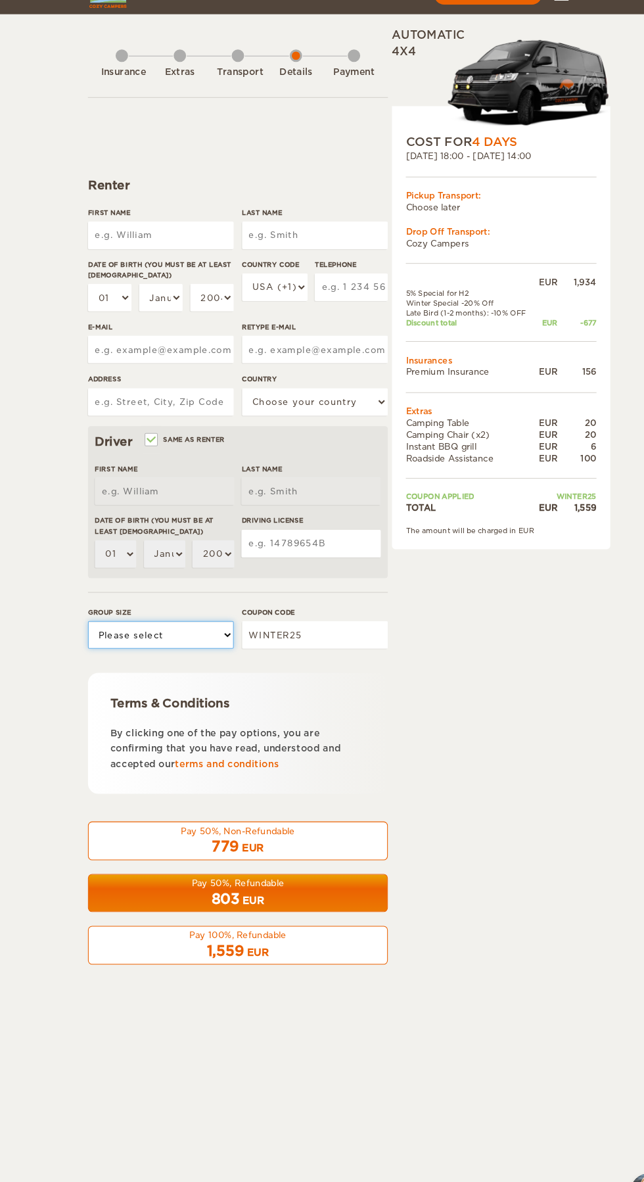
click at [116, 624] on select "Please select 1 2" at bounding box center [154, 627] width 139 height 26
select select "2"
click at [85, 614] on select "Please select 1 2" at bounding box center [154, 627] width 139 height 26
click at [195, 934] on div "1,559 EUR" at bounding box center [228, 928] width 268 height 19
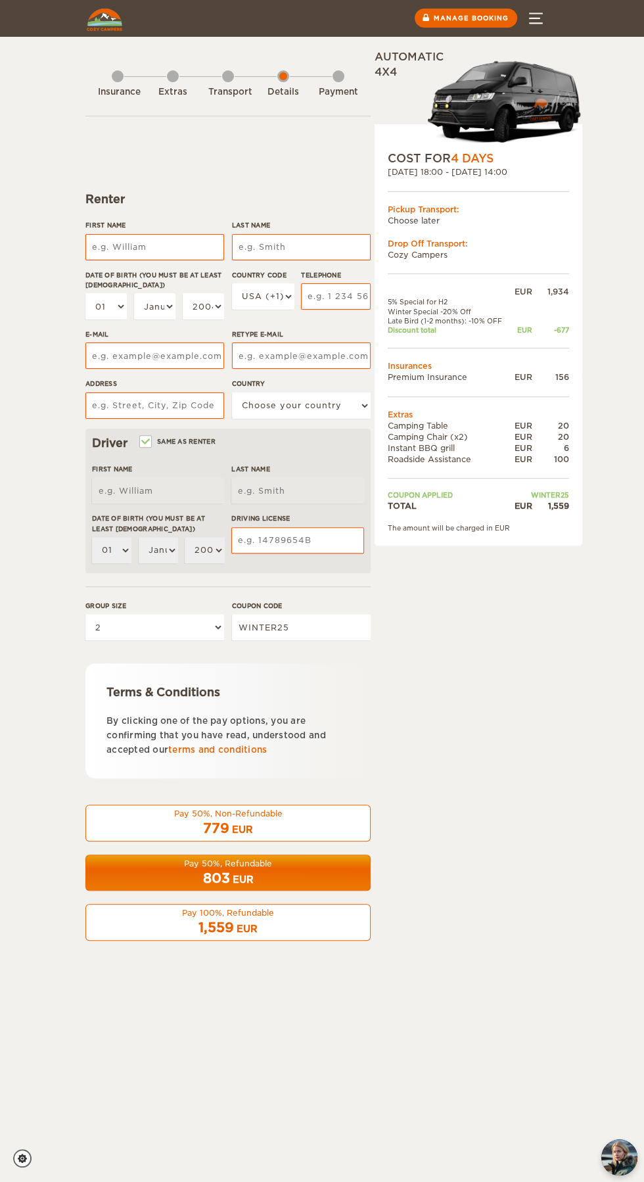
click at [203, 921] on span "1,559" at bounding box center [217, 928] width 36 height 16
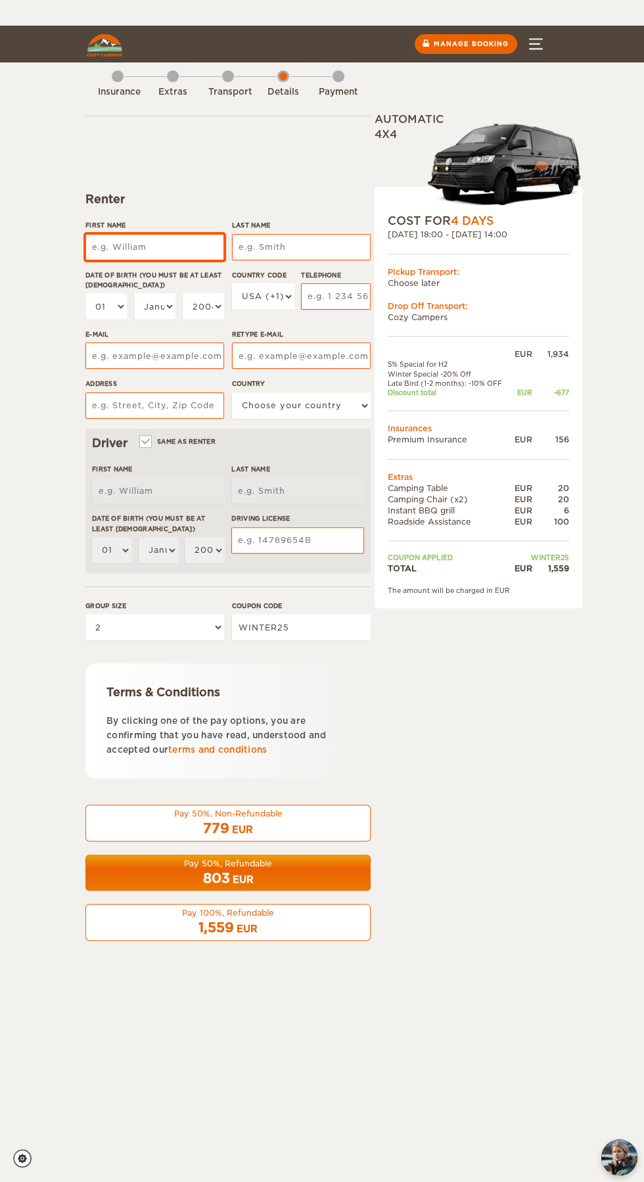
scroll to position [49, 0]
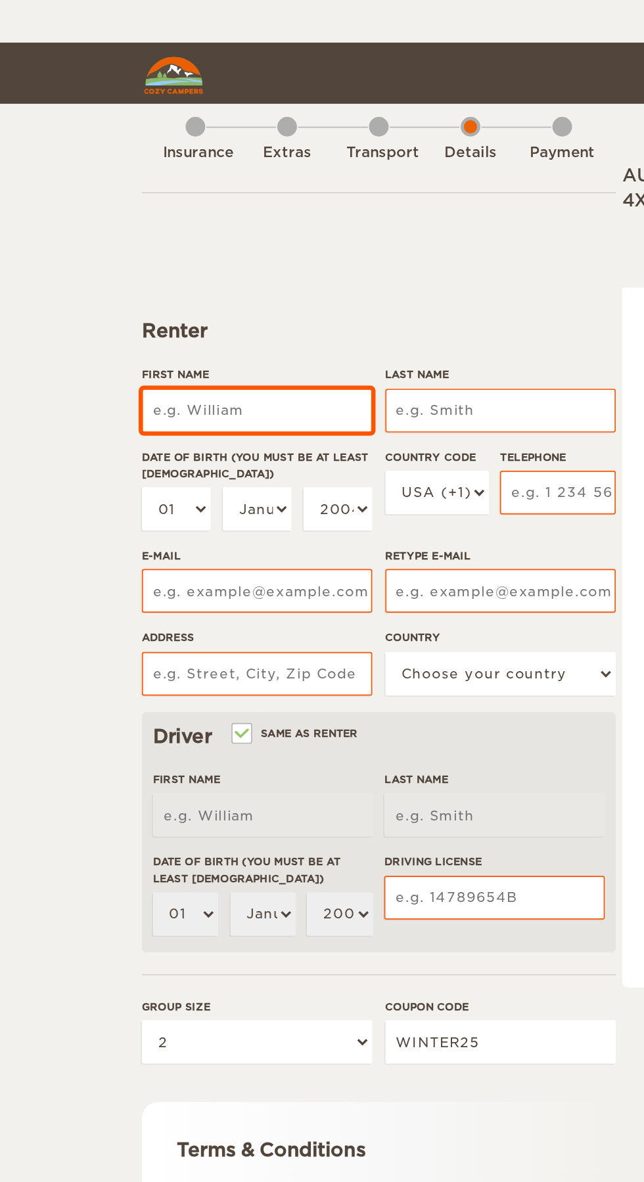
type input "Mark"
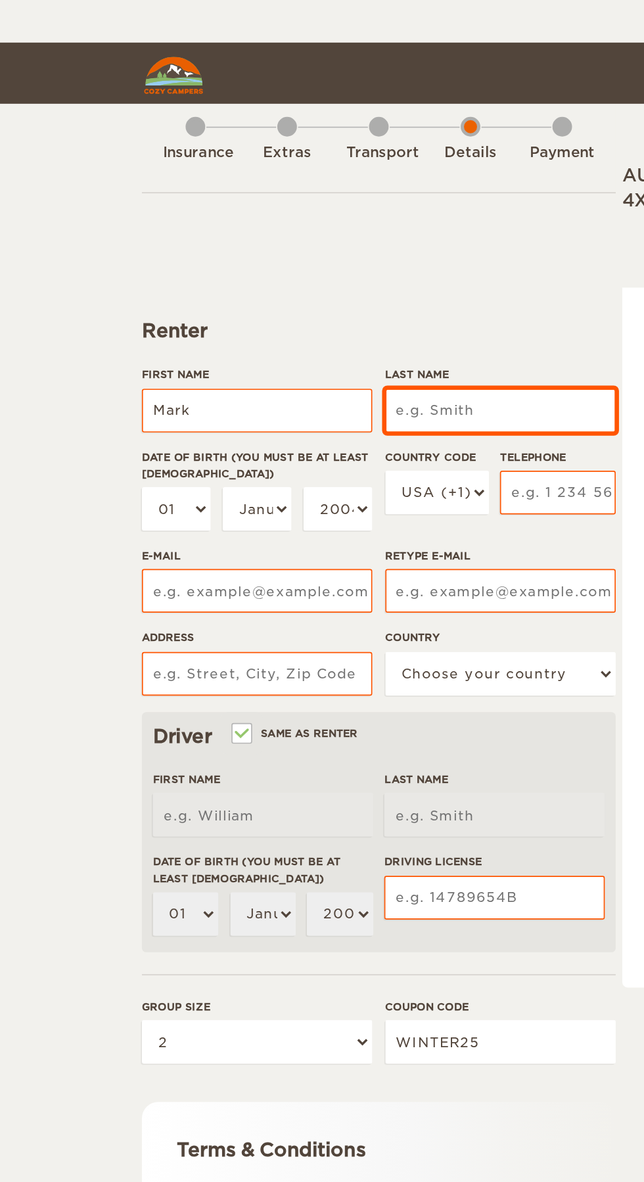
type input "[PERSON_NAME][GEOGRAPHIC_DATA]"
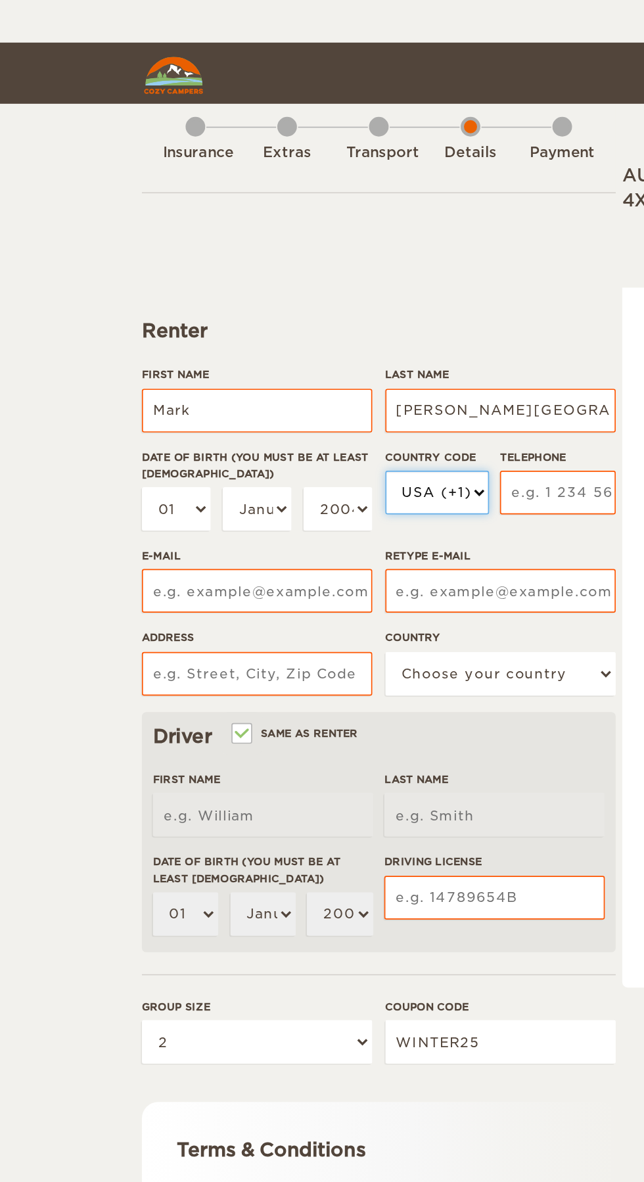
select select "44"
type input "7983630920"
type input "[EMAIL_ADDRESS][DOMAIN_NAME]"
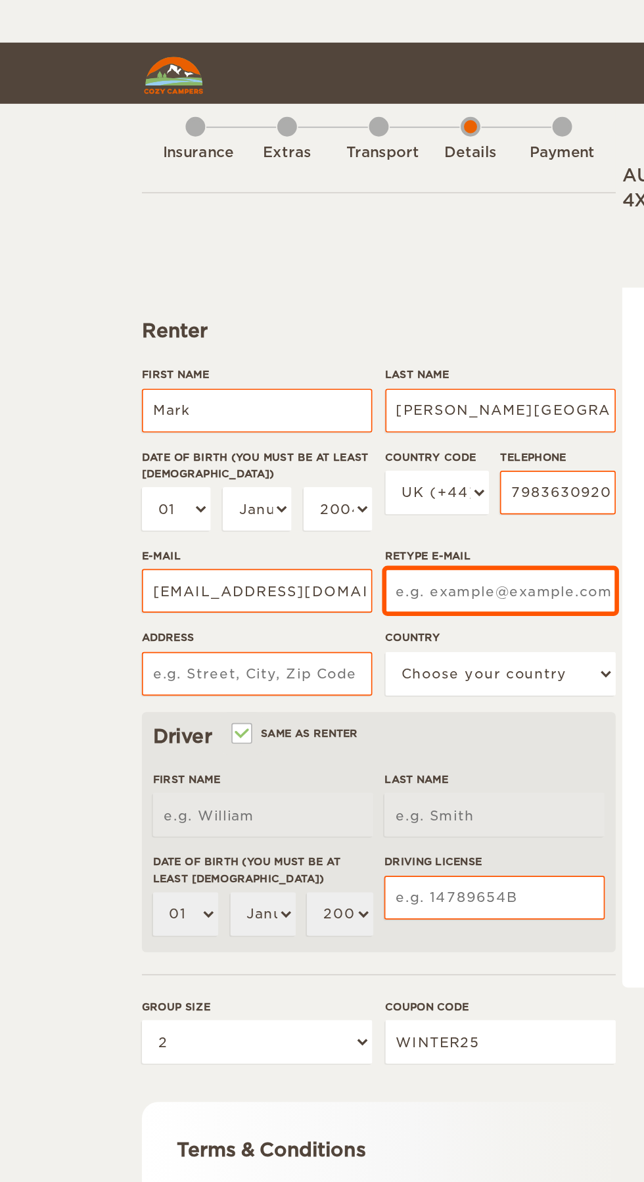
type input "[EMAIL_ADDRESS][DOMAIN_NAME]"
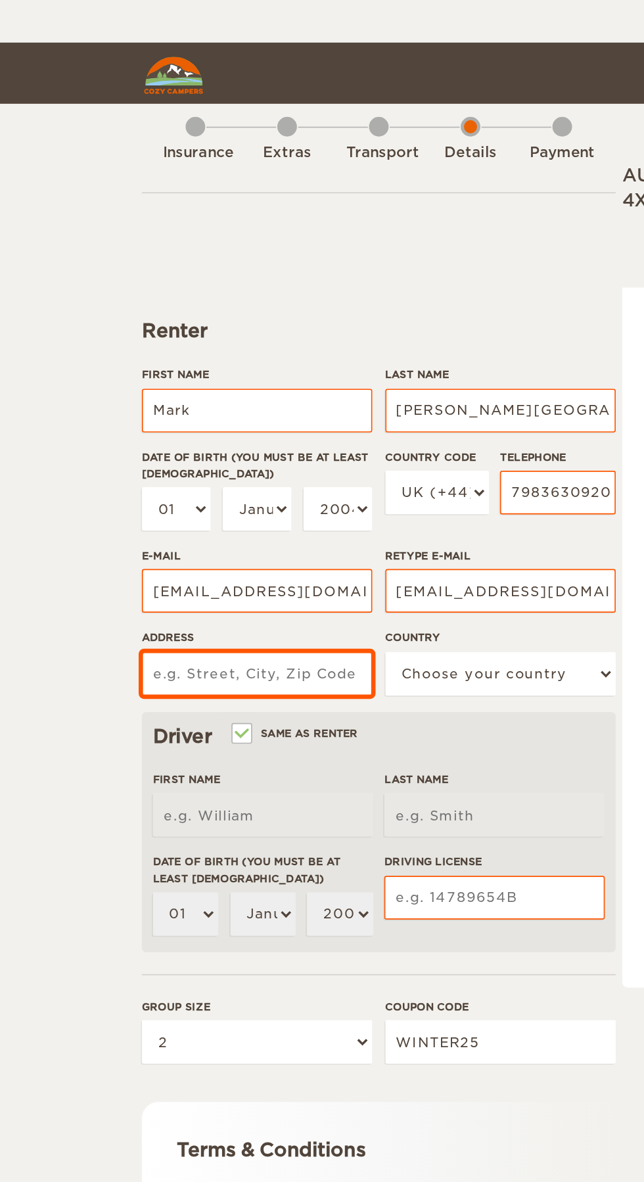
type input "[STREET_ADDRESS]"
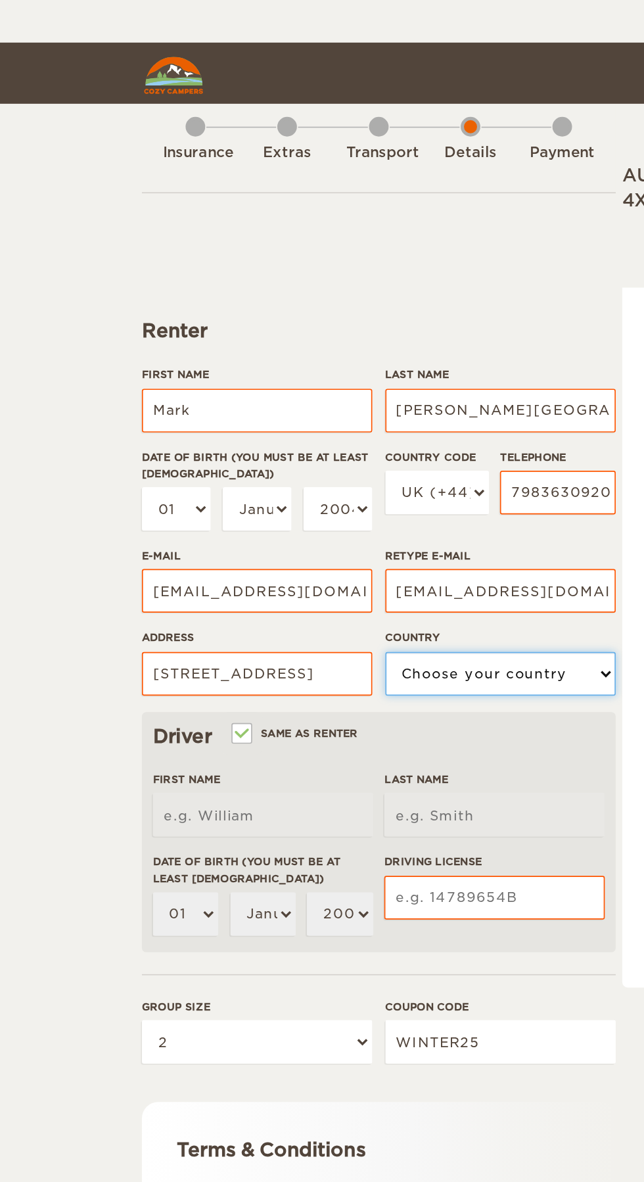
select select "221"
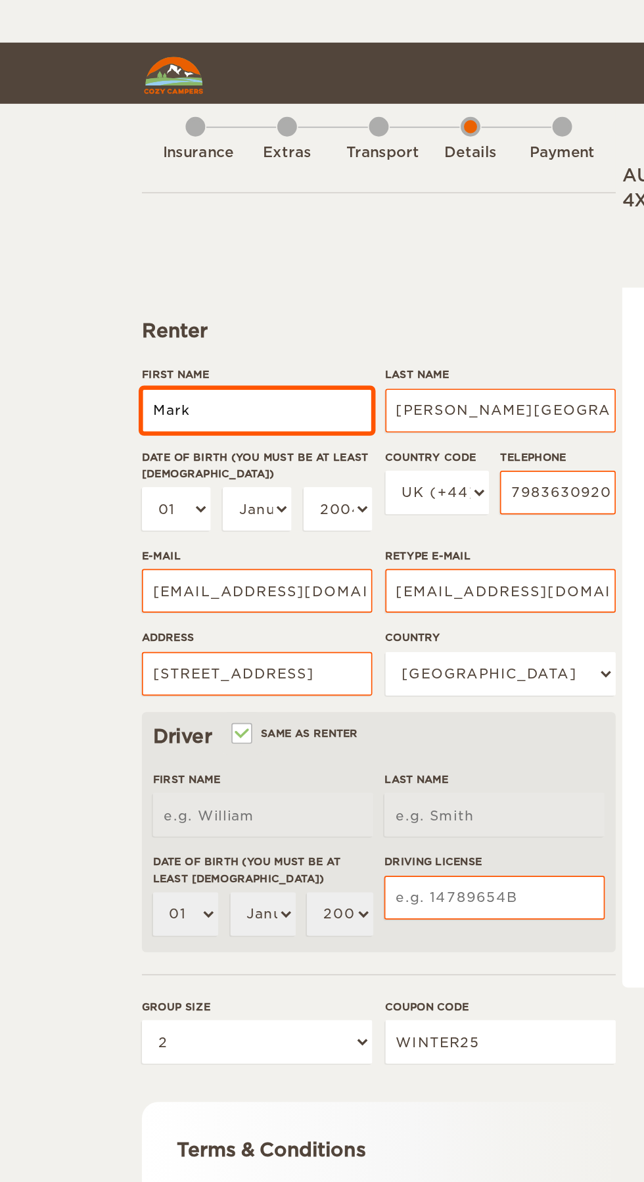
type input "Mark"
type input "[PERSON_NAME][GEOGRAPHIC_DATA]"
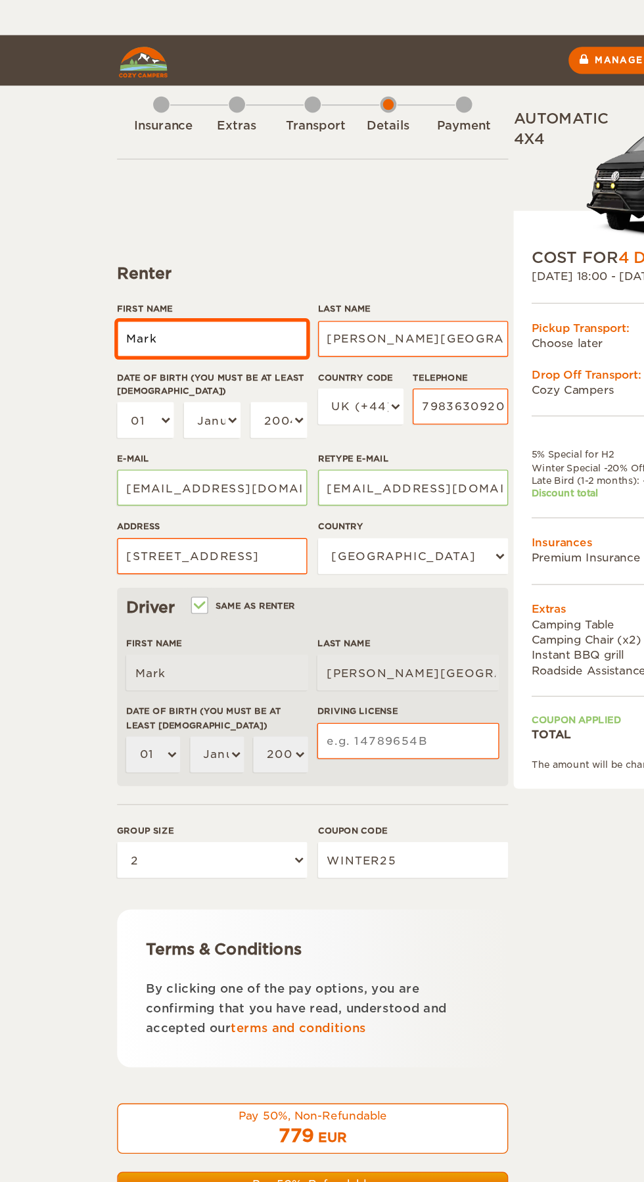
scroll to position [24, 0]
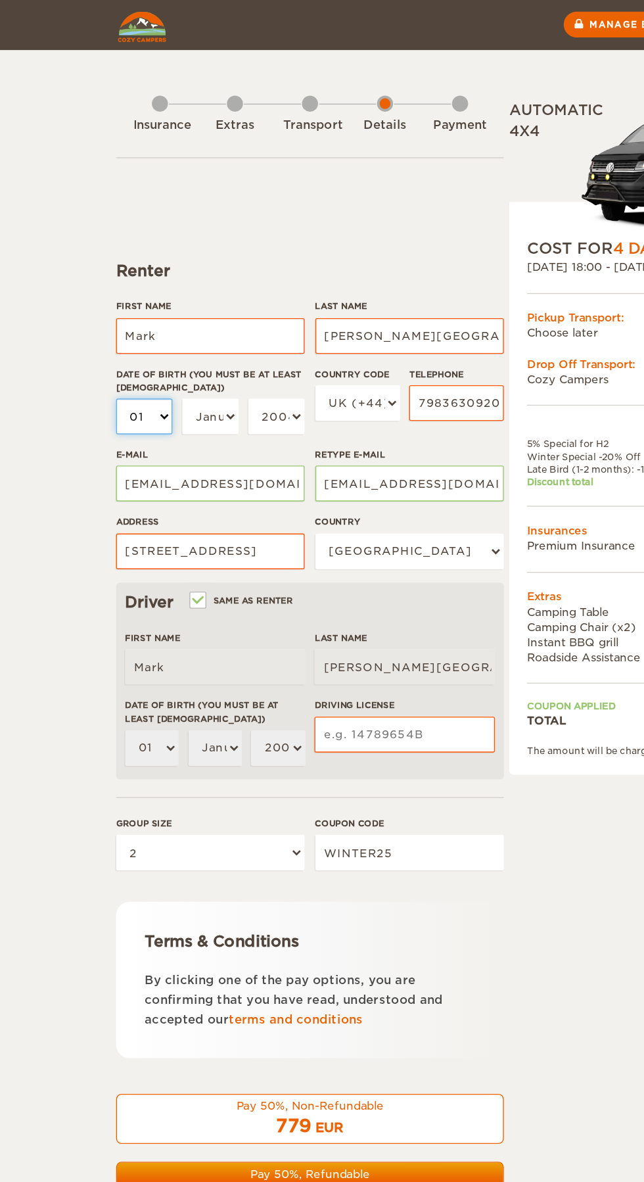
click at [102, 293] on select "01 02 03 04 05 06 07 08 09 10 11 12 13 14 15 16 17 18 19 20 21 22 23 24 25 26 2…" at bounding box center [105, 306] width 41 height 26
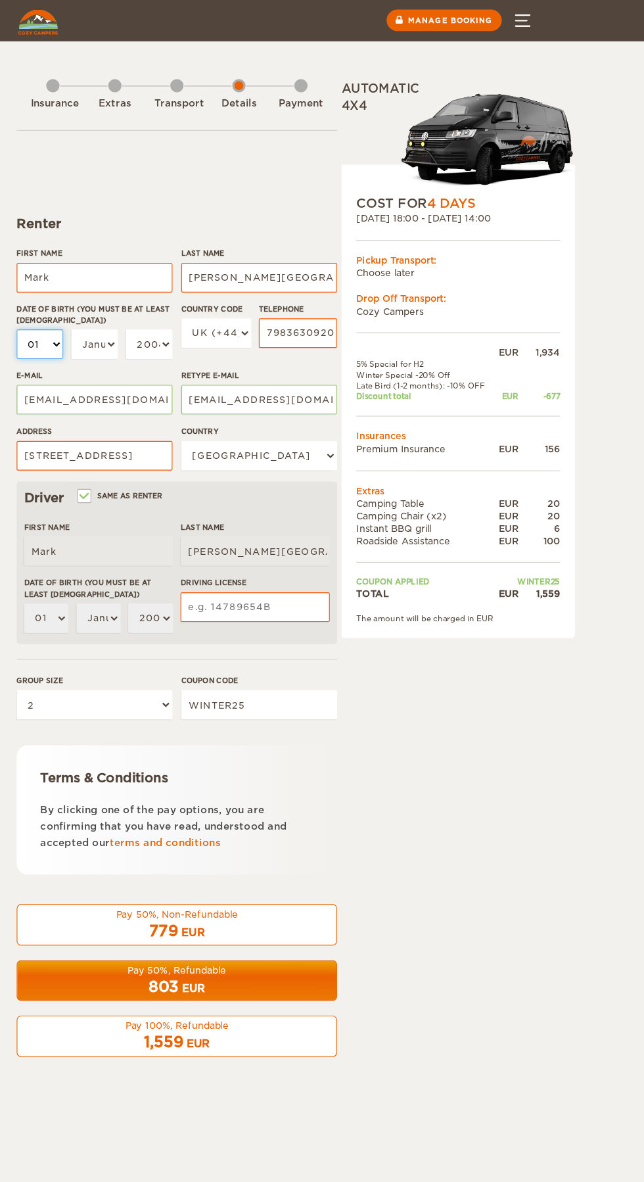
scroll to position [0, 0]
